Goal: Task Accomplishment & Management: Use online tool/utility

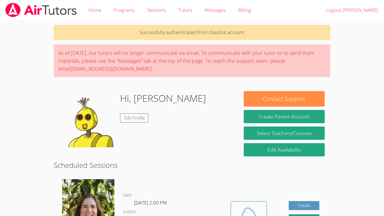
click at [260, 205] on span at bounding box center [249, 213] width 29 height 16
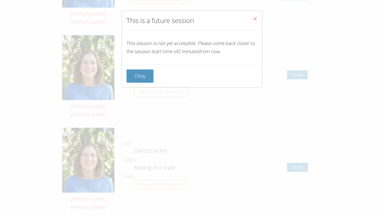
scroll to position [903, 0]
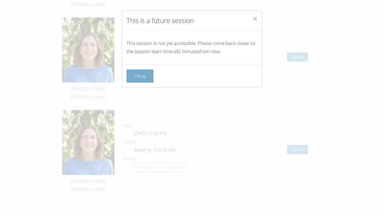
click at [145, 78] on button "Okay" at bounding box center [140, 76] width 27 height 13
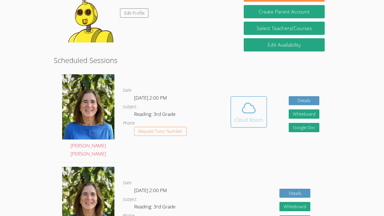
click at [259, 117] on div "Cloud Room" at bounding box center [249, 120] width 29 height 8
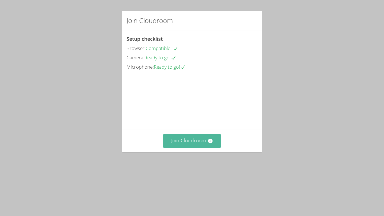
click at [213, 148] on button "Join Cloudroom" at bounding box center [193, 141] width 58 height 14
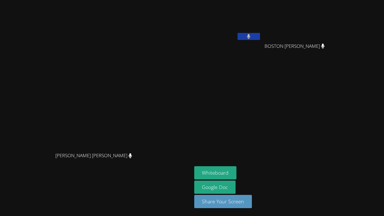
click at [314, 109] on aside "[PERSON_NAME] [GEOGRAPHIC_DATA] [PERSON_NAME] [GEOGRAPHIC_DATA] [PERSON_NAME] W…" at bounding box center [262, 108] width 141 height 216
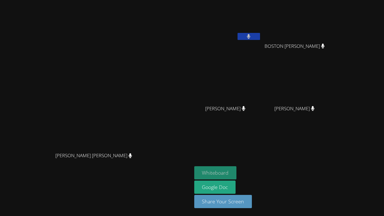
click at [237, 169] on button "Whiteboard" at bounding box center [215, 172] width 43 height 13
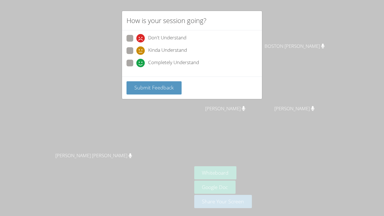
click at [323, 164] on div "How is your session going? Don't Understand Kinda Understand Completely Underst…" at bounding box center [192, 108] width 384 height 216
click at [243, 140] on div "How is your session going? Don't Understand Kinda Understand Completely Underst…" at bounding box center [192, 108] width 384 height 216
click at [52, 94] on div "How is your session going? Don't Understand Kinda Understand Completely Underst…" at bounding box center [192, 108] width 384 height 216
click at [135, 63] on label "Completely Understand" at bounding box center [163, 64] width 73 height 8
click at [137, 63] on input "Completely Understand" at bounding box center [139, 62] width 5 height 5
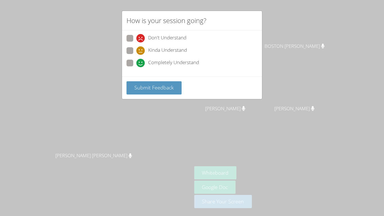
radio input "true"
click at [152, 86] on span "Submit Feedback" at bounding box center [154, 87] width 39 height 7
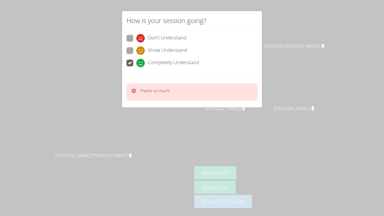
click at [225, 116] on div "How is your session going? Don't Understand Kinda Understand Completely Underst…" at bounding box center [192, 108] width 384 height 216
click at [224, 115] on div "How is your session going? Don't Understand Kinda Understand Completely Underst…" at bounding box center [192, 108] width 384 height 216
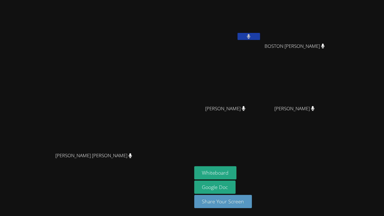
click at [138, 97] on video at bounding box center [96, 97] width 84 height 106
click at [32, 23] on div "[PERSON_NAME] [PERSON_NAME] [PERSON_NAME]" at bounding box center [96, 108] width 188 height 212
click at [261, 28] on video at bounding box center [227, 21] width 67 height 38
click at [260, 33] on button at bounding box center [249, 36] width 23 height 7
click at [260, 38] on button at bounding box center [249, 36] width 23 height 7
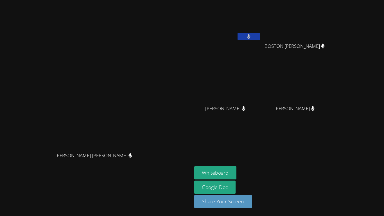
click at [261, 22] on video at bounding box center [227, 21] width 67 height 38
click at [261, 26] on video at bounding box center [227, 21] width 67 height 38
click at [261, 27] on video at bounding box center [227, 21] width 67 height 38
click at [247, 109] on icon at bounding box center [244, 108] width 6 height 5
